Goal: Task Accomplishment & Management: Complete application form

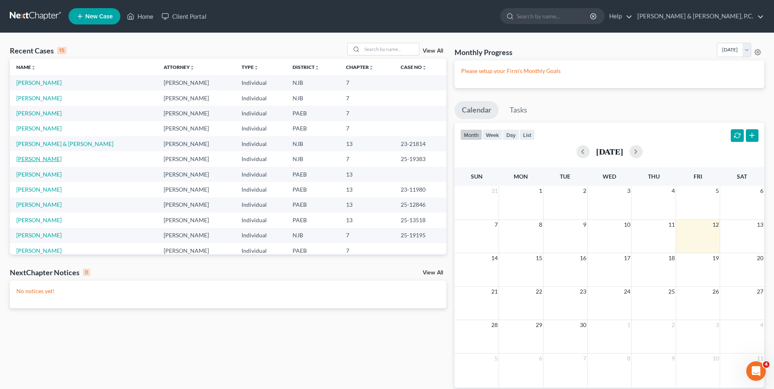
click at [48, 159] on link "[PERSON_NAME]" at bounding box center [38, 158] width 45 height 7
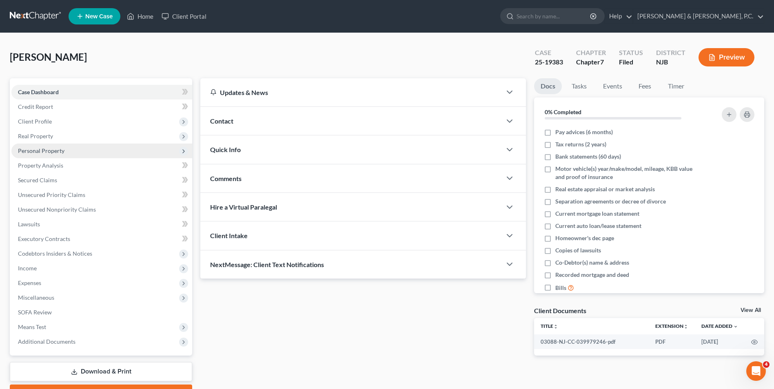
click at [47, 145] on span "Personal Property" at bounding box center [101, 151] width 181 height 15
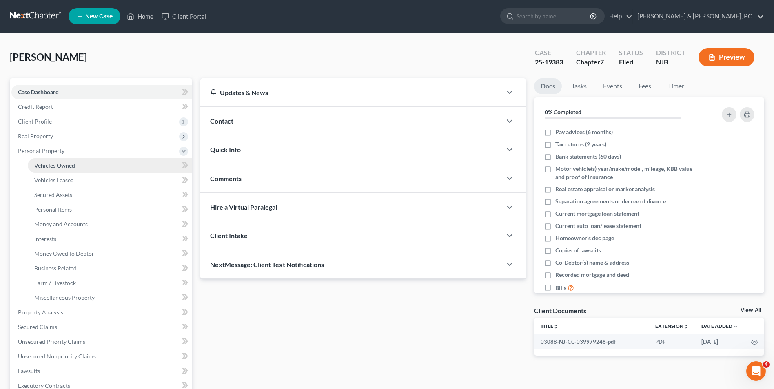
click at [59, 163] on span "Vehicles Owned" at bounding box center [54, 165] width 41 height 7
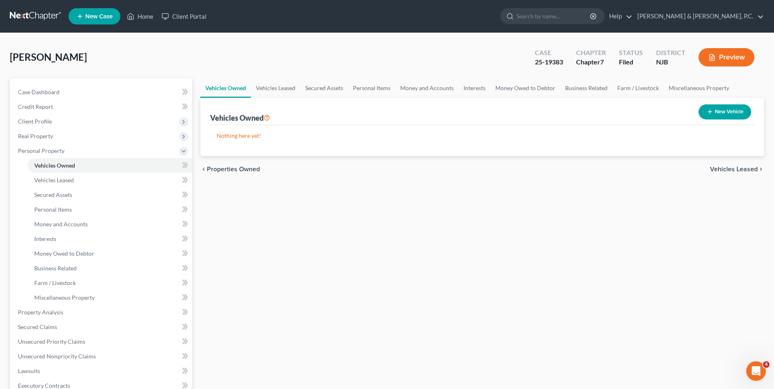
click at [721, 113] on button "New Vehicle" at bounding box center [725, 111] width 53 height 15
select select "0"
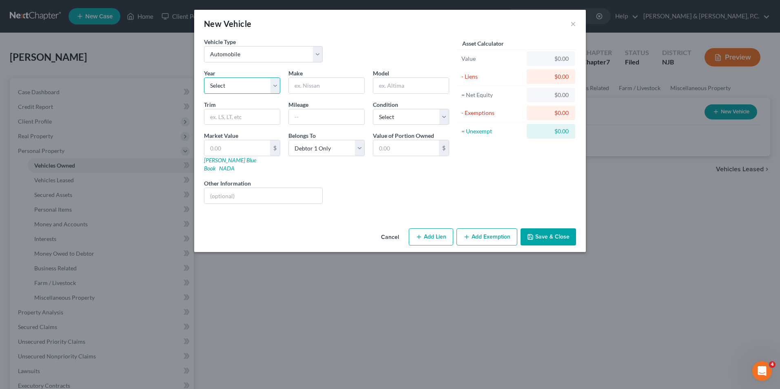
drag, startPoint x: 280, startPoint y: 87, endPoint x: 275, endPoint y: 87, distance: 4.9
click at [280, 87] on select "Select 2026 2025 2024 2023 2022 2021 2020 2019 2018 2017 2016 2015 2014 2013 20…" at bounding box center [242, 86] width 76 height 16
select select "4"
click at [204, 78] on select "Select 2026 2025 2024 2023 2022 2021 2020 2019 2018 2017 2016 2015 2014 2013 20…" at bounding box center [242, 86] width 76 height 16
click at [328, 89] on input "text" at bounding box center [326, 86] width 75 height 16
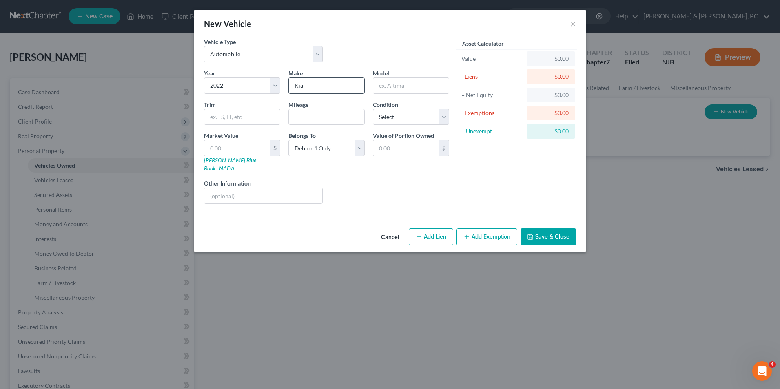
type input "Kia"
type input "K5"
click at [293, 122] on input "text" at bounding box center [326, 117] width 75 height 16
type input "118000"
click at [441, 118] on select "Select Excellent Very Good Good Fair Poor" at bounding box center [411, 117] width 76 height 16
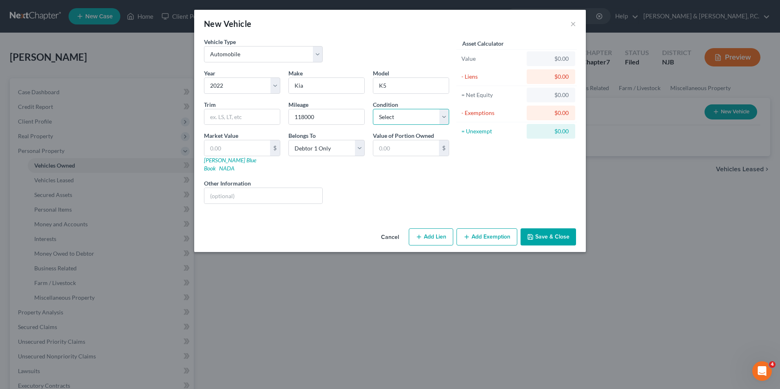
select select "3"
click at [373, 109] on select "Select Excellent Very Good Good Fair Poor" at bounding box center [411, 117] width 76 height 16
click at [240, 147] on input "text" at bounding box center [237, 148] width 66 height 16
type input "7"
type input "7.00"
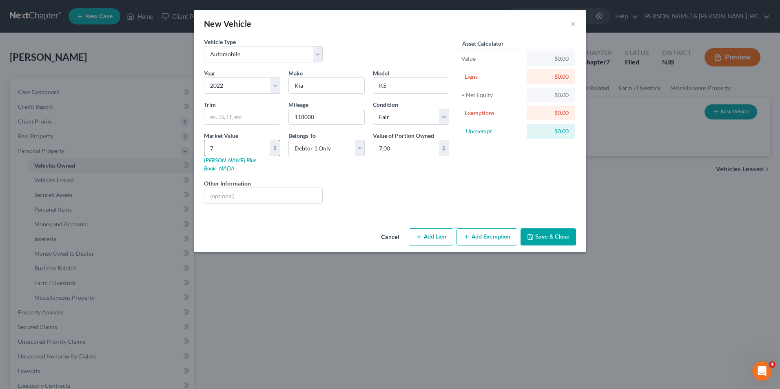
type input "75"
type input "75.00"
type input "751"
type input "751.00"
type input "7511"
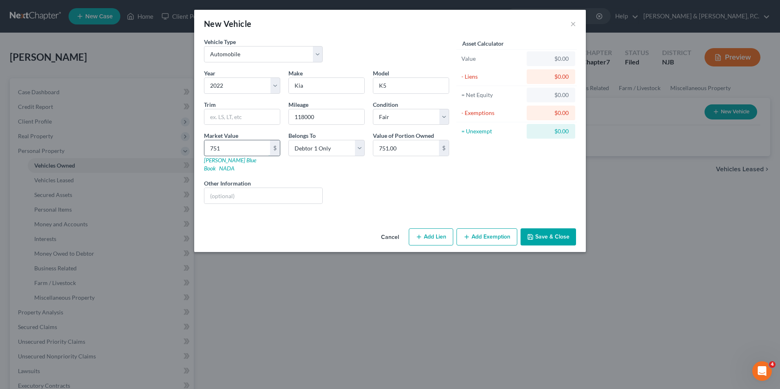
type input "7,511.00"
type input "7,511"
click at [441, 231] on button "Add Lien" at bounding box center [431, 237] width 44 height 17
select select "0"
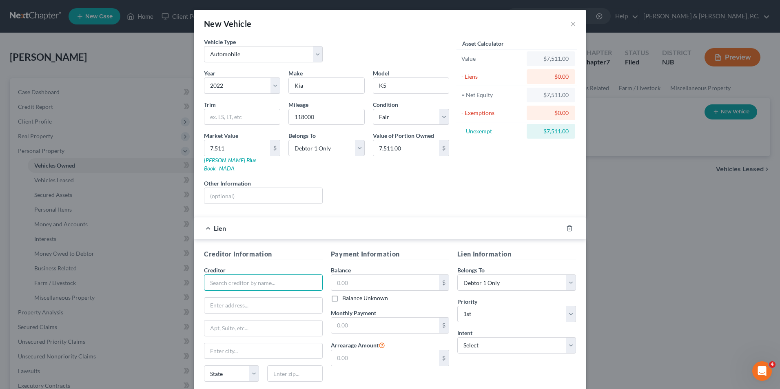
click at [266, 277] on input "text" at bounding box center [263, 283] width 119 height 16
type input "Santander Bank"
click at [262, 301] on input "text" at bounding box center [263, 306] width 118 height 16
type input "PO BOX 961211"
click at [255, 344] on input "text" at bounding box center [263, 352] width 118 height 16
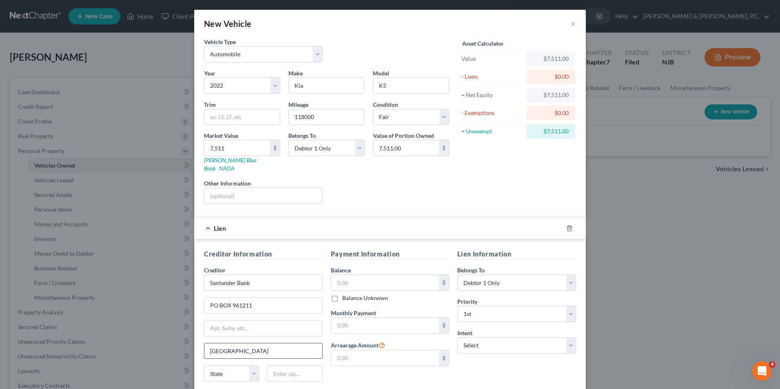
type input "[GEOGRAPHIC_DATA]"
select select "45"
type input "76161"
type input "[GEOGRAPHIC_DATA]"
click at [346, 275] on input "text" at bounding box center [385, 283] width 108 height 16
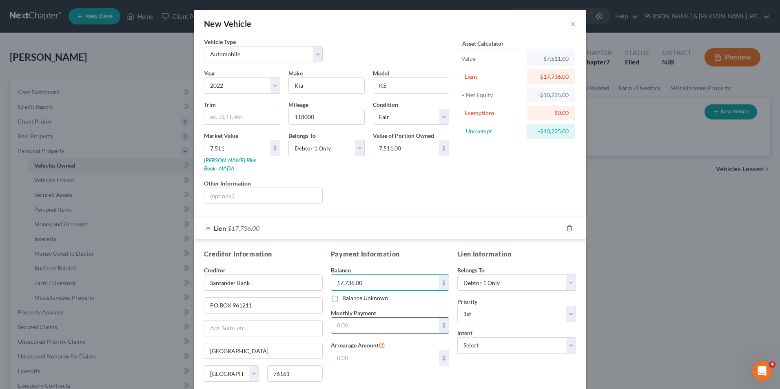
type input "17,736.00"
click at [371, 323] on input "text" at bounding box center [385, 326] width 108 height 16
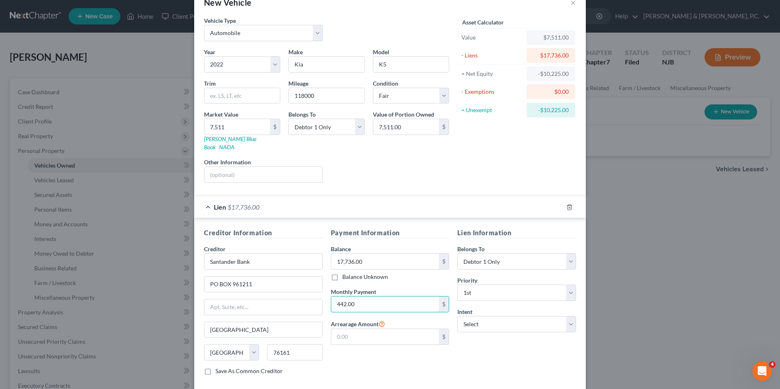
scroll to position [41, 0]
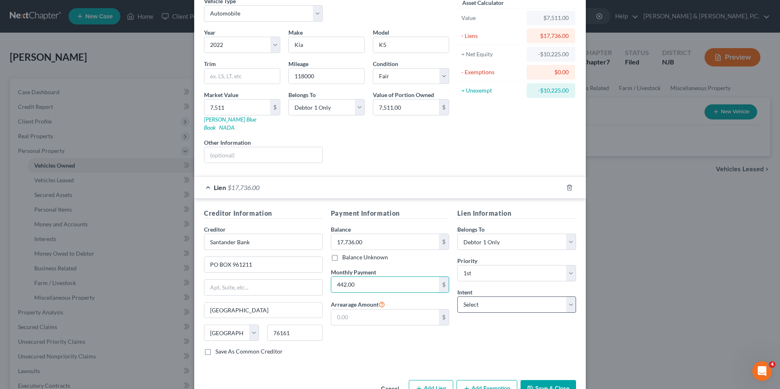
type input "442.00"
click at [494, 299] on select "Select Surrender Redeem Reaffirm Avoid Other" at bounding box center [516, 305] width 119 height 16
select select "2"
click at [457, 297] on select "Select Surrender Redeem Reaffirm Avoid Other" at bounding box center [516, 305] width 119 height 16
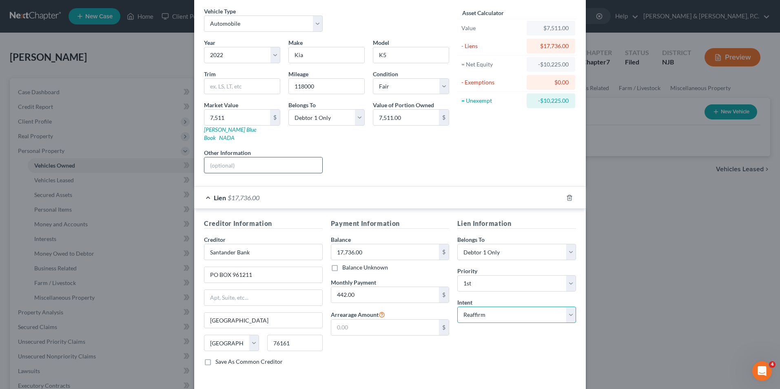
scroll to position [16, 0]
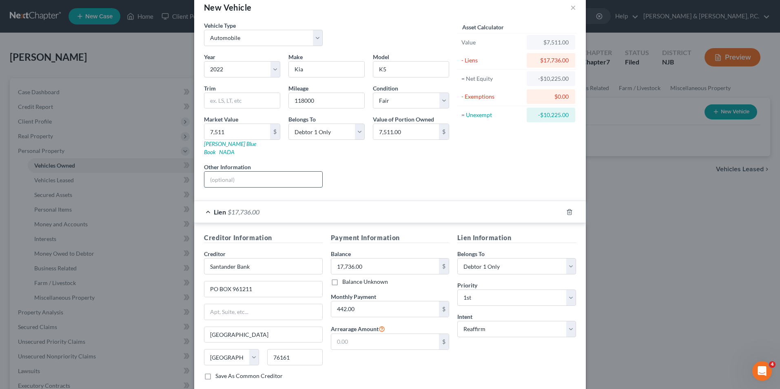
click at [259, 176] on input "text" at bounding box center [263, 180] width 118 height 16
click at [392, 154] on div "Year Select 2026 2025 2024 2023 2022 2021 2020 2019 2018 2017 2016 2015 2014 20…" at bounding box center [326, 124] width 253 height 142
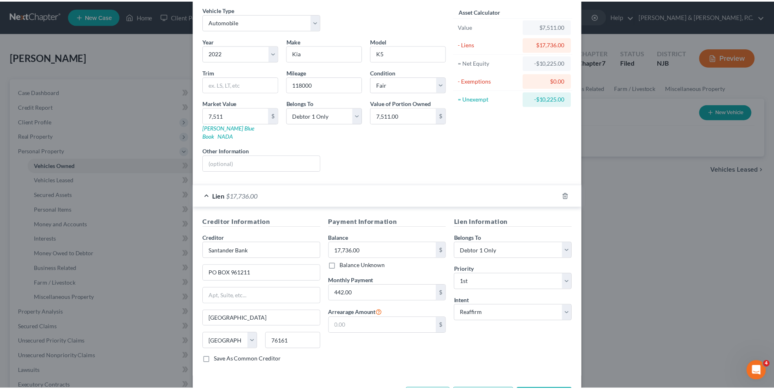
scroll to position [57, 0]
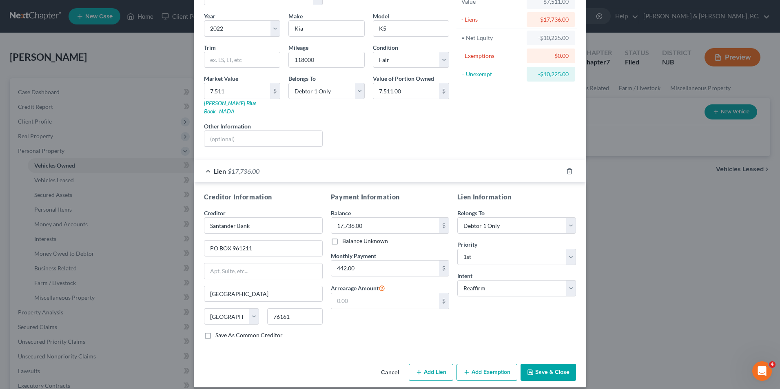
click at [548, 367] on button "Save & Close" at bounding box center [548, 372] width 55 height 17
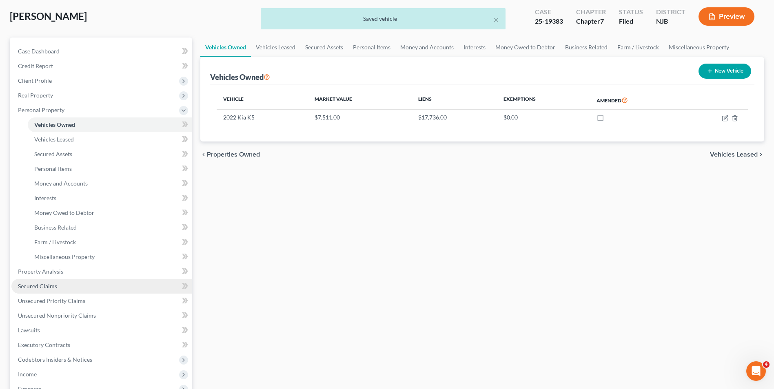
click at [44, 288] on span "Secured Claims" at bounding box center [37, 286] width 39 height 7
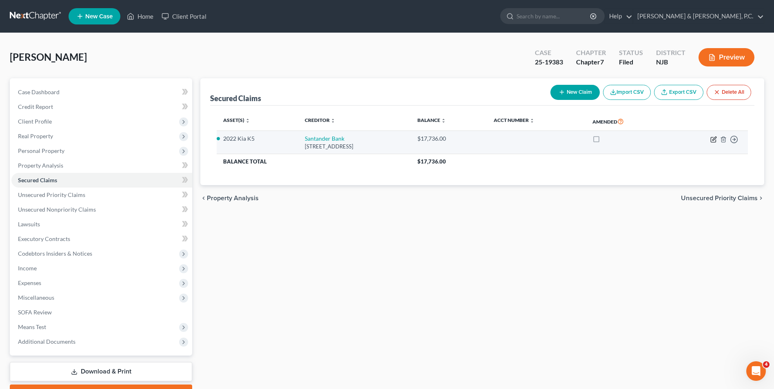
click at [712, 141] on icon "button" at bounding box center [713, 139] width 7 height 7
select select "45"
select select "2"
select select "0"
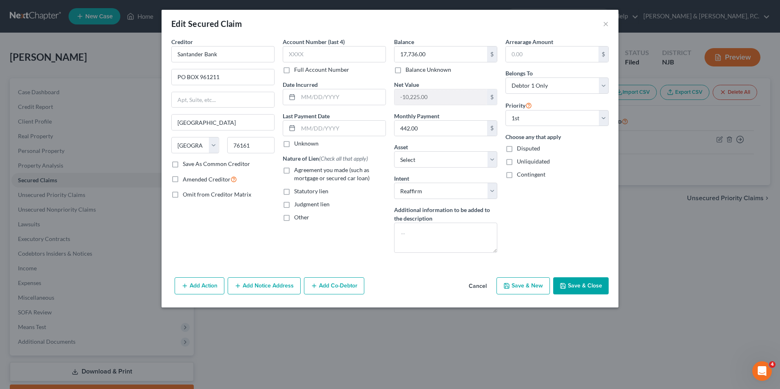
click at [294, 170] on label "Agreement you made (such as mortgage or secured car loan)" at bounding box center [340, 174] width 92 height 16
click at [297, 170] on input "Agreement you made (such as mortgage or secured car loan)" at bounding box center [299, 168] width 5 height 5
checkbox input "true"
click at [312, 98] on input "text" at bounding box center [341, 97] width 87 height 16
type input "[DATE]"
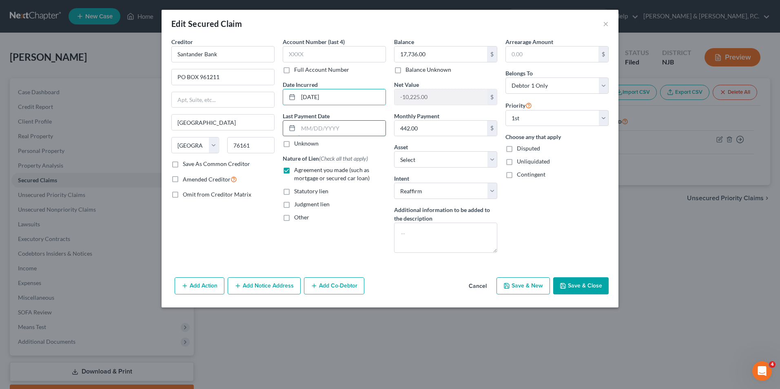
click at [326, 124] on input "text" at bounding box center [341, 129] width 87 height 16
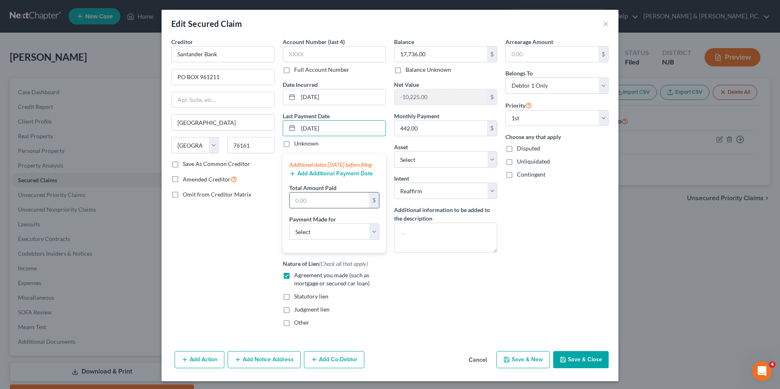
type input "[DATE]"
click at [319, 208] on input "text" at bounding box center [330, 201] width 80 height 16
type input "8,125"
click at [326, 240] on select "Select Car Credit Card Loan Repayment Mortgage Other Suppliers Or Vendors" at bounding box center [334, 232] width 90 height 16
select select "0"
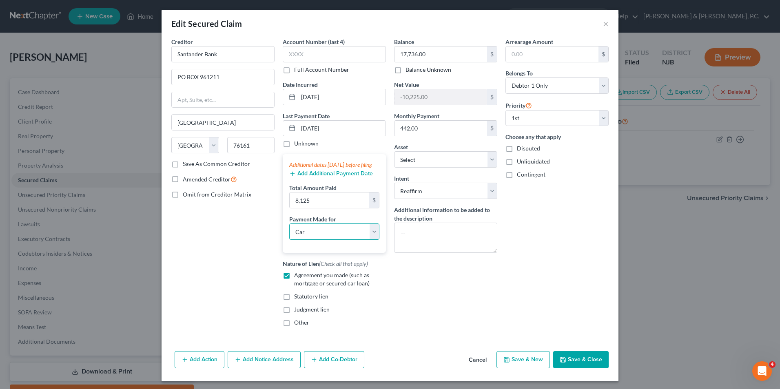
click at [289, 232] on select "Select Car Credit Card Loan Repayment Mortgage Other Suppliers Or Vendors" at bounding box center [334, 232] width 90 height 16
type input "442.00"
click at [332, 177] on button "Add Additional Payment Date" at bounding box center [331, 174] width 84 height 7
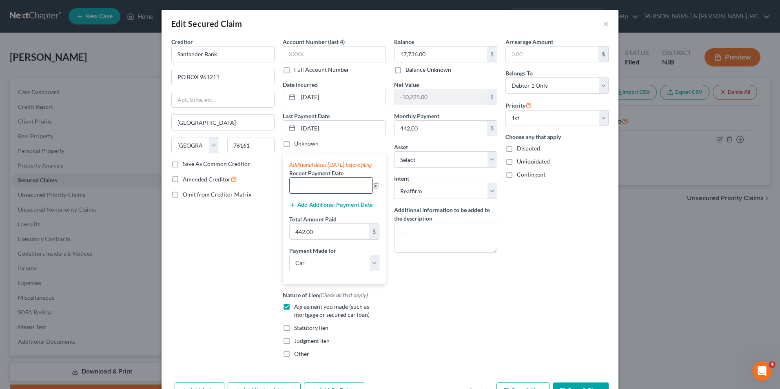
click at [329, 193] on input "text" at bounding box center [331, 186] width 83 height 16
type input "[DATE]"
click at [331, 209] on button "Add Additional Payment Date" at bounding box center [331, 205] width 84 height 7
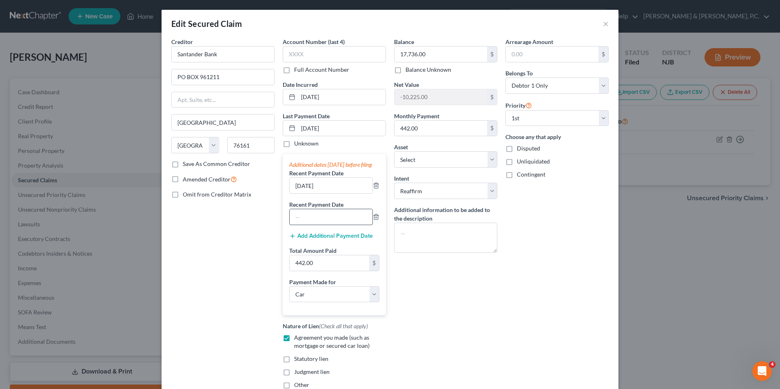
click at [335, 225] on input "text" at bounding box center [331, 217] width 83 height 16
type input "[DATE]"
click at [391, 271] on div "Balance 17,736.00 $ Balance Unknown Balance Undetermined 17,736.00 $ Balance Un…" at bounding box center [445, 217] width 111 height 358
click at [320, 270] on input "442.00" at bounding box center [330, 263] width 80 height 16
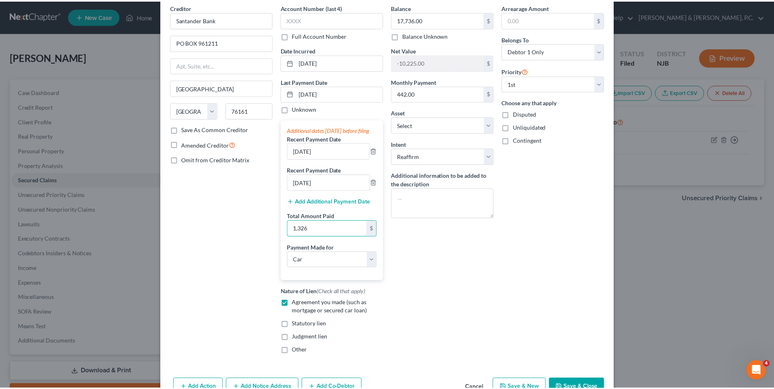
scroll to position [73, 0]
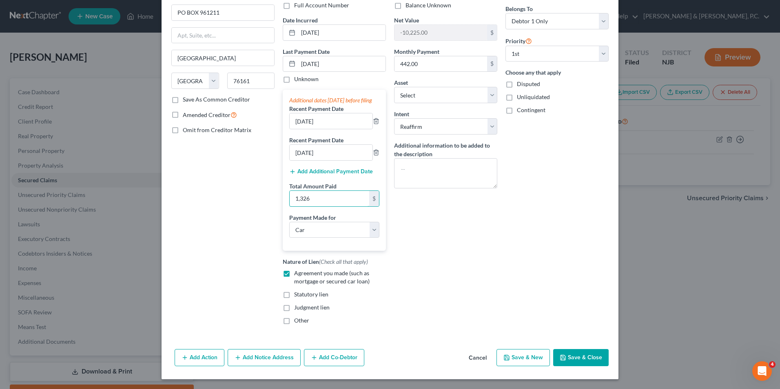
type input "1,326"
click at [577, 359] on button "Save & Close" at bounding box center [580, 357] width 55 height 17
